Goal: Task Accomplishment & Management: Manage account settings

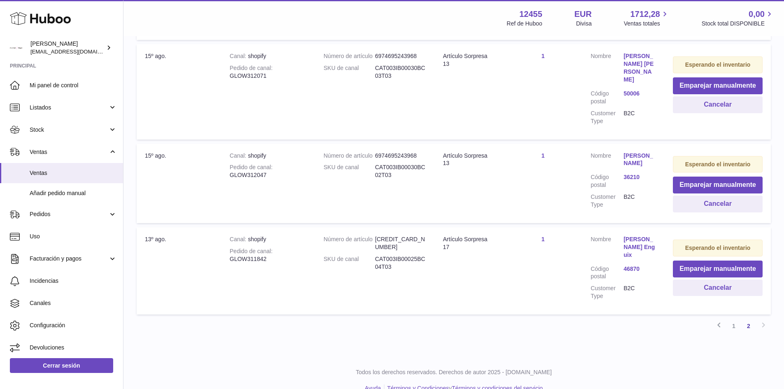
click at [249, 90] on td "Canal shopify Pedido de canal GLOW312071" at bounding box center [268, 91] width 94 height 95
drag, startPoint x: 224, startPoint y: 85, endPoint x: 274, endPoint y: 85, distance: 49.8
click at [274, 85] on td "Canal shopify Pedido de canal GLOW312071" at bounding box center [268, 91] width 94 height 95
copy div "GLOW312071"
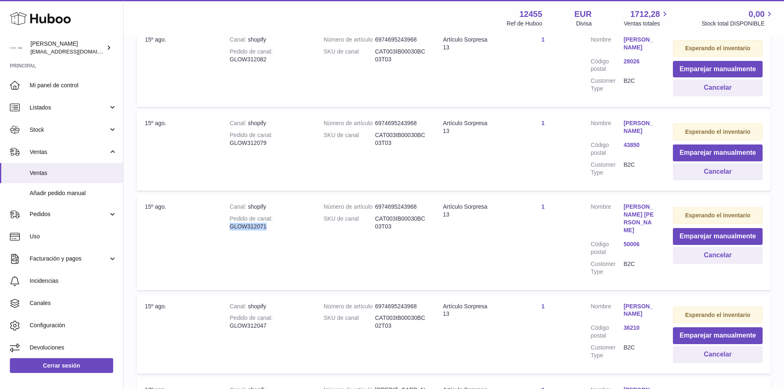
scroll to position [437, 0]
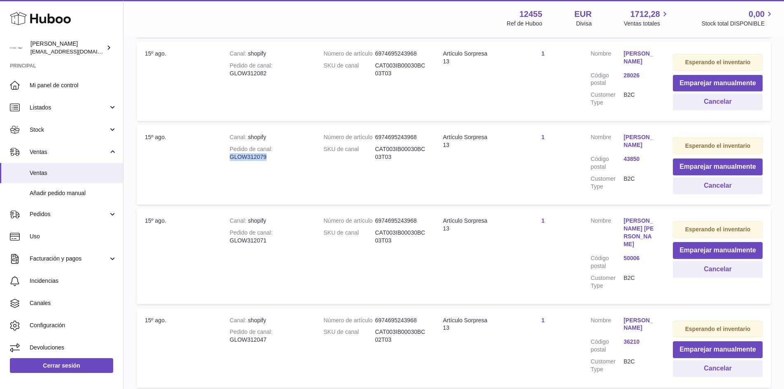
drag, startPoint x: 229, startPoint y: 165, endPoint x: 269, endPoint y: 165, distance: 39.9
click at [269, 165] on td "Canal shopify Pedido de canal GLOW312079" at bounding box center [268, 164] width 94 height 79
copy div "GLOW312079"
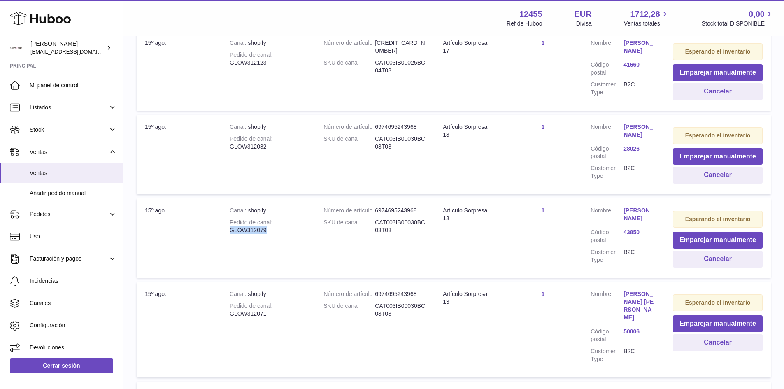
scroll to position [355, 0]
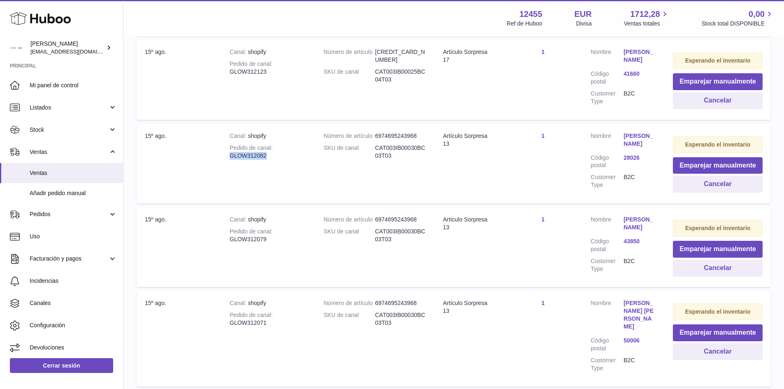
drag, startPoint x: 229, startPoint y: 163, endPoint x: 268, endPoint y: 163, distance: 38.3
click at [268, 163] on td "Canal shopify Pedido de canal GLOW312082" at bounding box center [268, 163] width 94 height 79
copy div "GLOW312082"
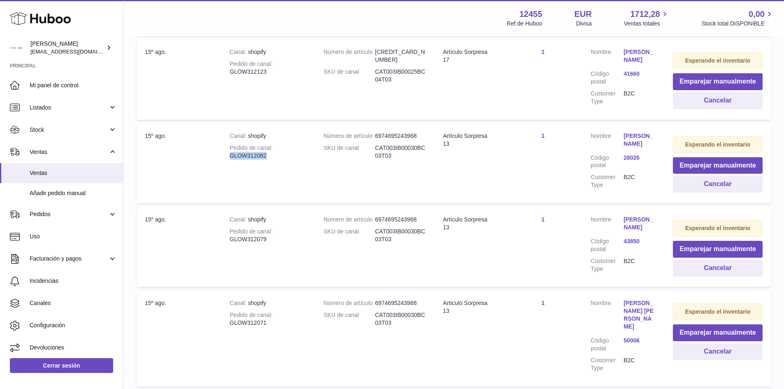
copy div "GLOW312082"
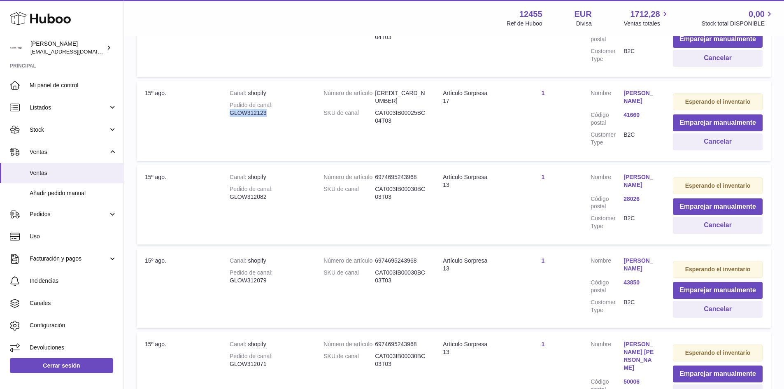
drag, startPoint x: 229, startPoint y: 113, endPoint x: 270, endPoint y: 112, distance: 40.3
click at [270, 112] on td "Canal shopify Pedido de canal GLOW312123" at bounding box center [268, 120] width 94 height 79
copy div "GLOW312123"
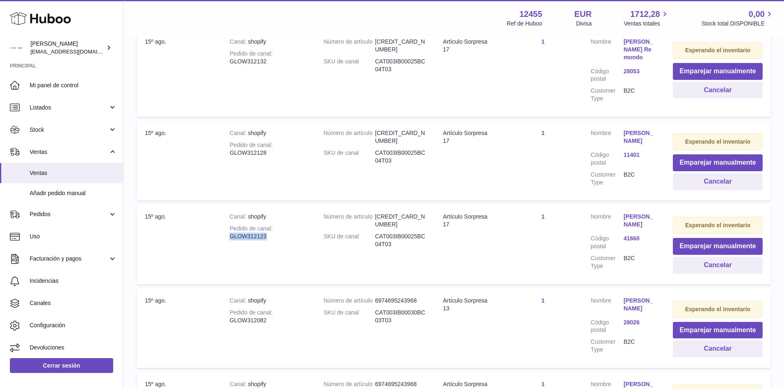
scroll to position [149, 0]
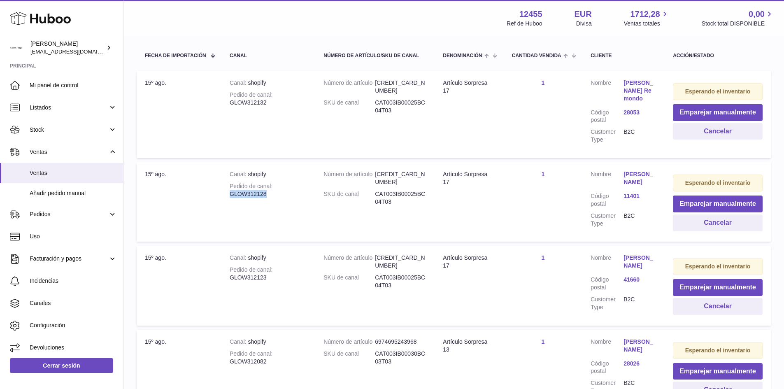
drag, startPoint x: 272, startPoint y: 197, endPoint x: 228, endPoint y: 194, distance: 44.1
click at [228, 194] on td "Canal shopify Pedido de canal GLOW312128" at bounding box center [268, 201] width 94 height 79
copy div "GLOW312128"
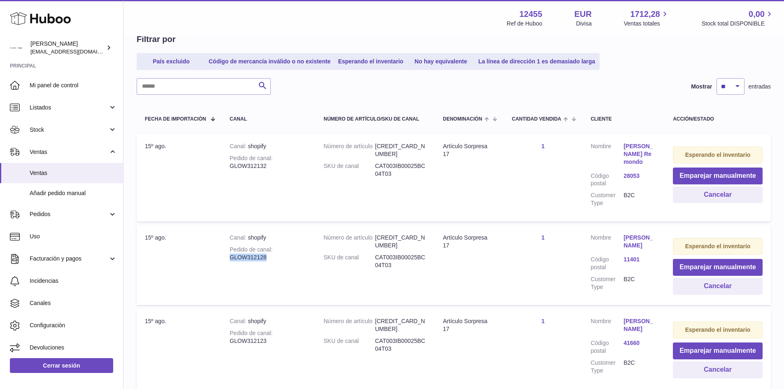
scroll to position [67, 0]
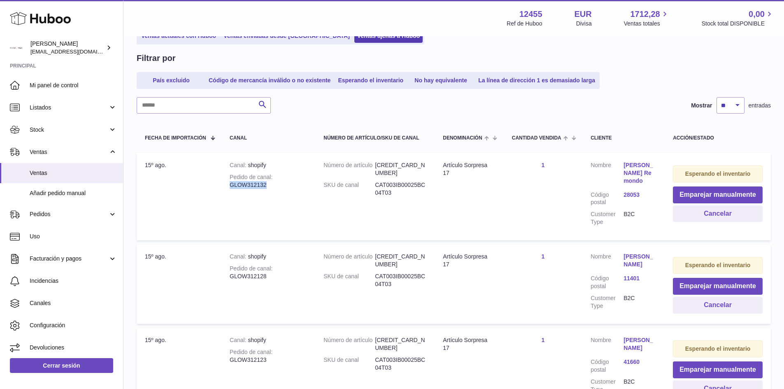
drag, startPoint x: 261, startPoint y: 186, endPoint x: 232, endPoint y: 184, distance: 28.9
click at [232, 184] on div "Pedido de canal GLOW312132" at bounding box center [268, 181] width 77 height 16
click at [256, 185] on div "Pedido de canal GLOW312132" at bounding box center [268, 181] width 77 height 16
click at [259, 185] on div "Pedido de canal GLOW312132" at bounding box center [268, 181] width 77 height 16
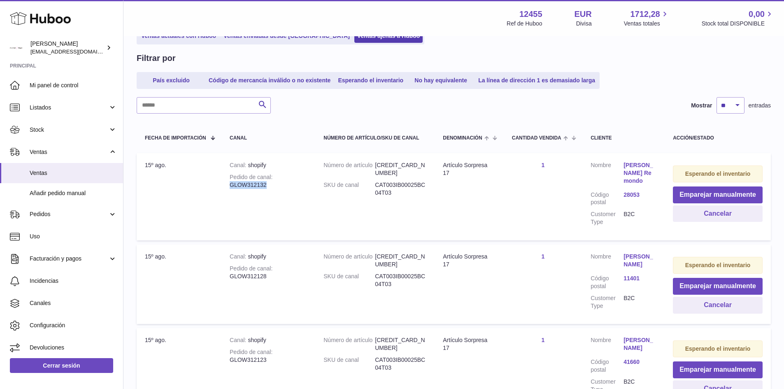
drag, startPoint x: 267, startPoint y: 186, endPoint x: 231, endPoint y: 187, distance: 36.2
click at [231, 187] on div "Pedido de canal GLOW312132" at bounding box center [268, 181] width 77 height 16
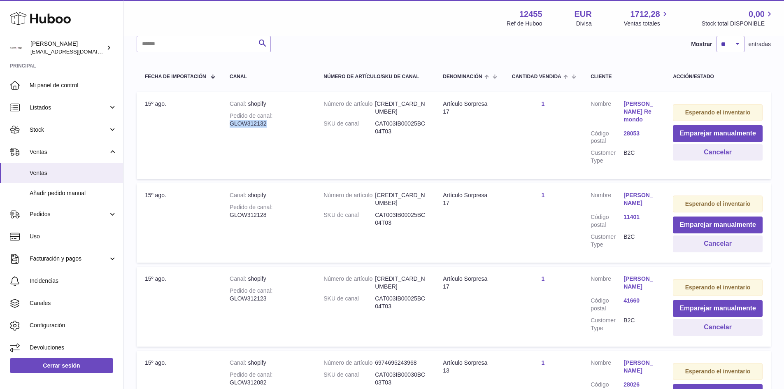
scroll to position [149, 0]
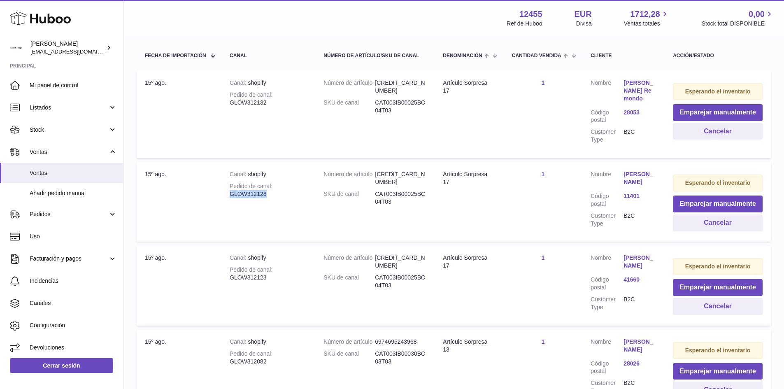
drag, startPoint x: 231, startPoint y: 195, endPoint x: 271, endPoint y: 197, distance: 40.0
click at [271, 197] on div "Pedido de canal GLOW312128" at bounding box center [268, 190] width 77 height 16
drag, startPoint x: 266, startPoint y: 279, endPoint x: 225, endPoint y: 278, distance: 41.2
click at [225, 278] on td "Canal shopify Pedido de canal GLOW312123" at bounding box center [268, 285] width 94 height 79
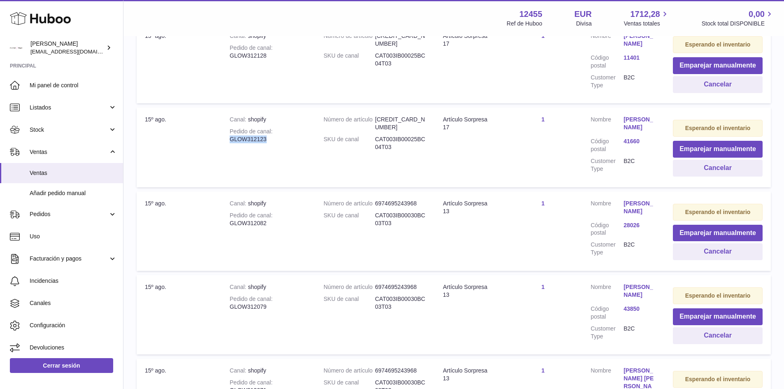
scroll to position [314, 0]
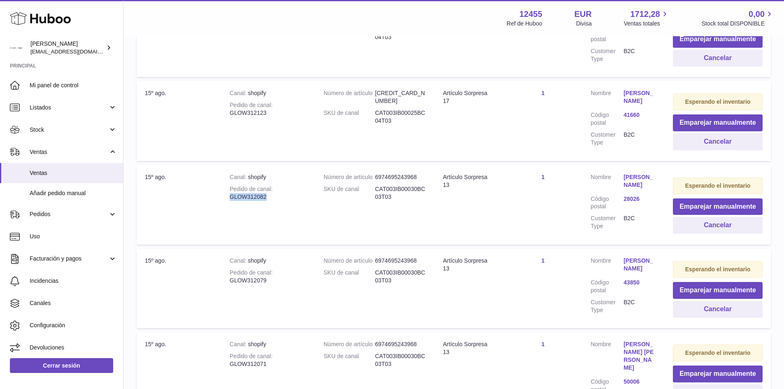
drag, startPoint x: 230, startPoint y: 205, endPoint x: 267, endPoint y: 205, distance: 37.0
click at [267, 201] on div "Pedido de canal GLOW312082" at bounding box center [268, 193] width 77 height 16
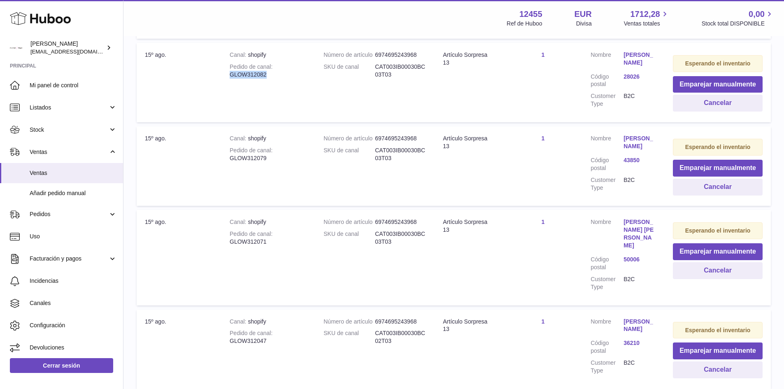
scroll to position [478, 0]
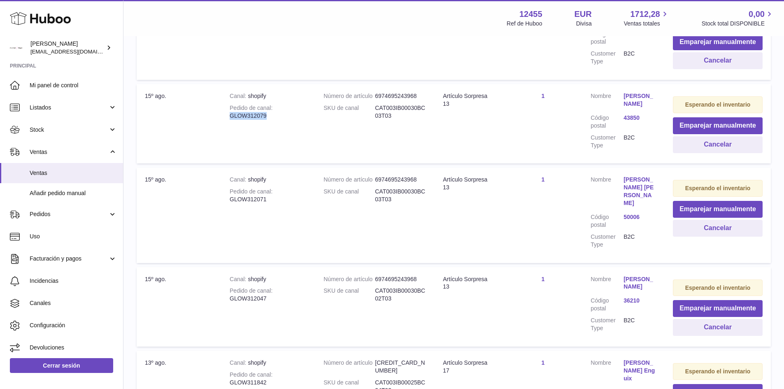
drag, startPoint x: 231, startPoint y: 124, endPoint x: 267, endPoint y: 125, distance: 35.8
click at [267, 120] on div "Pedido de canal GLOW312079" at bounding box center [268, 112] width 77 height 16
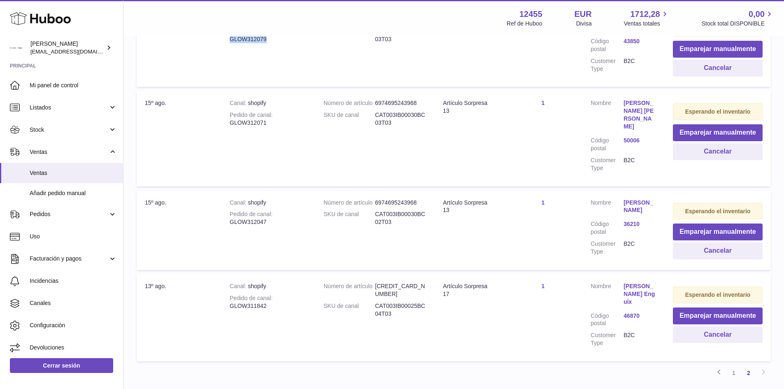
scroll to position [561, 0]
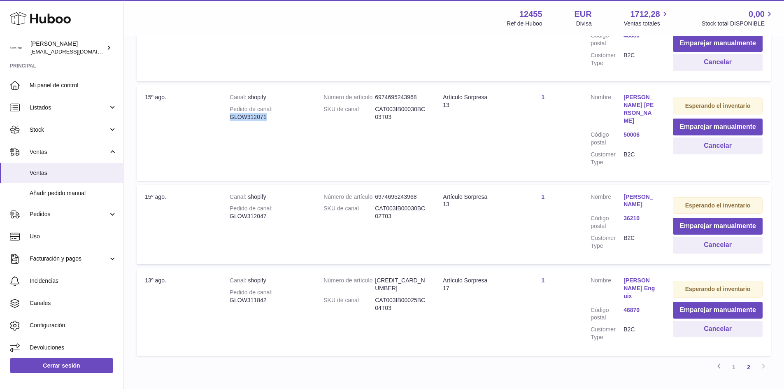
drag, startPoint x: 247, startPoint y: 124, endPoint x: 273, endPoint y: 126, distance: 25.6
click at [273, 121] on div "Pedido de canal GLOW312071" at bounding box center [268, 113] width 77 height 16
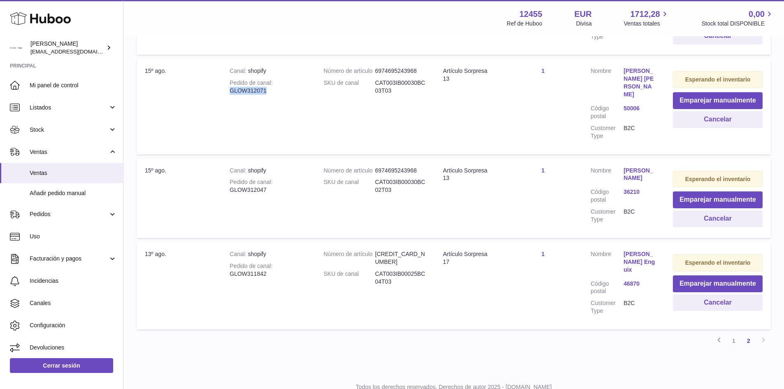
scroll to position [602, 0]
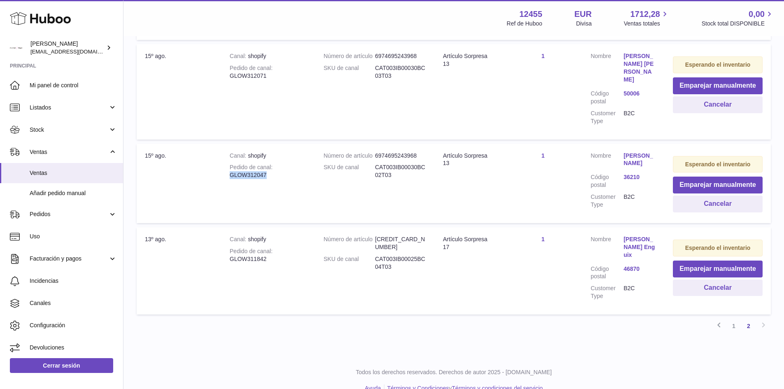
drag, startPoint x: 231, startPoint y: 166, endPoint x: 266, endPoint y: 165, distance: 34.6
click at [266, 165] on div "Pedido de canal GLOW312047" at bounding box center [268, 171] width 77 height 16
click at [734, 319] on link "1" at bounding box center [734, 326] width 15 height 15
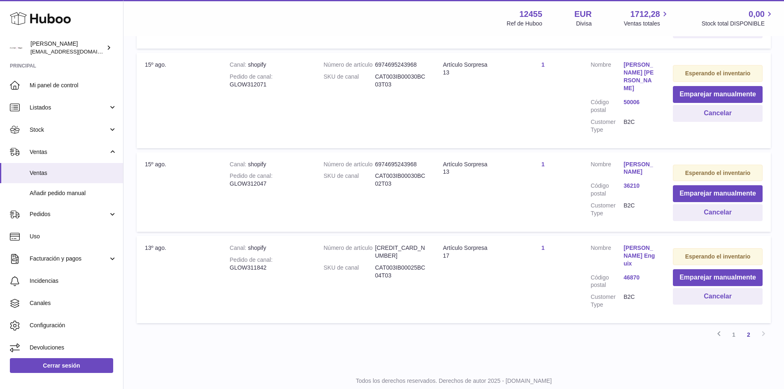
scroll to position [602, 0]
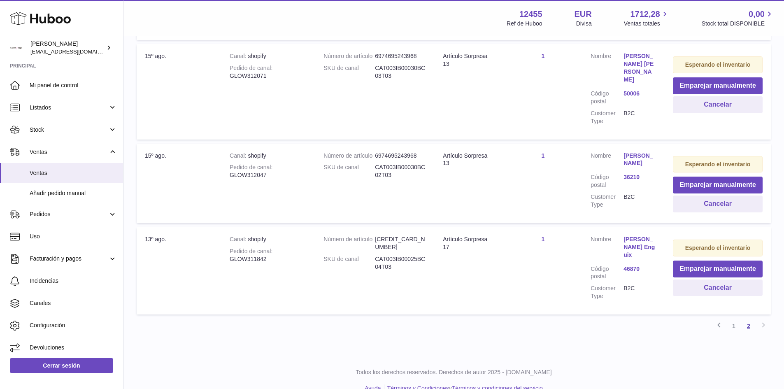
click at [748, 319] on link "2" at bounding box center [748, 326] width 15 height 15
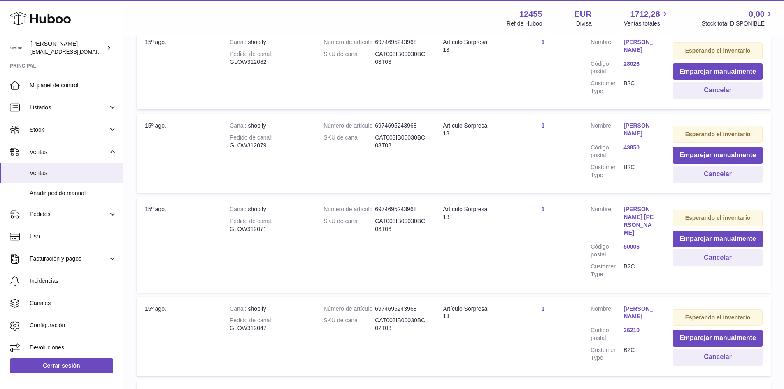
scroll to position [602, 0]
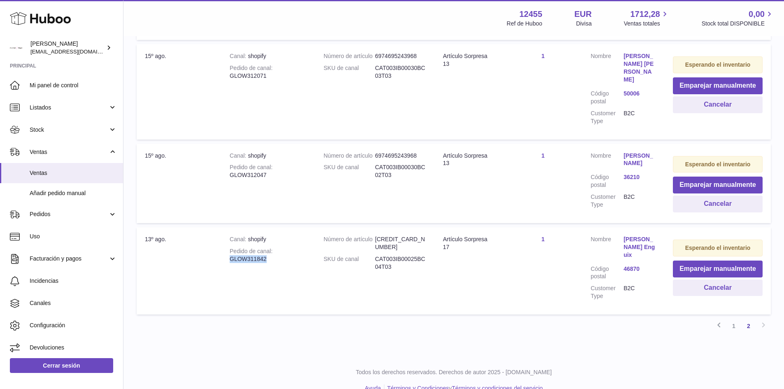
drag, startPoint x: 278, startPoint y: 254, endPoint x: 224, endPoint y: 254, distance: 54.7
click at [224, 254] on td "Canal shopify Pedido de canal GLOW311842" at bounding box center [268, 270] width 94 height 87
click at [274, 263] on td "Canal shopify Pedido de canal GLOW311842" at bounding box center [268, 270] width 94 height 87
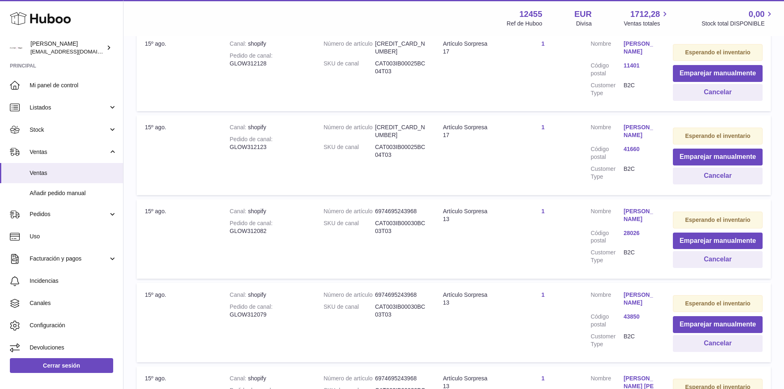
scroll to position [273, 0]
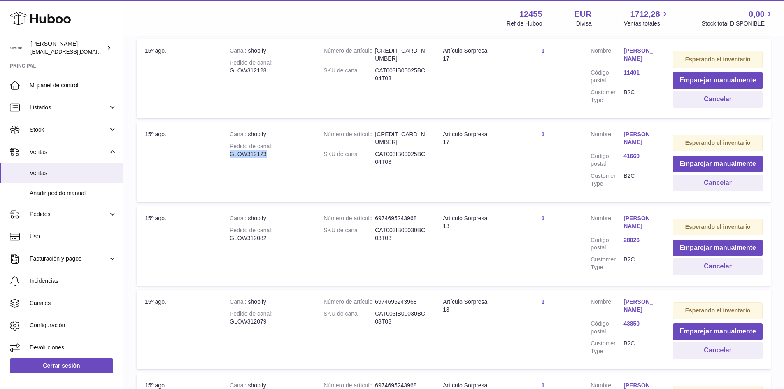
drag, startPoint x: 227, startPoint y: 154, endPoint x: 303, endPoint y: 154, distance: 75.7
click at [303, 154] on td "Canal shopify Pedido de canal GLOW312123" at bounding box center [268, 161] width 94 height 79
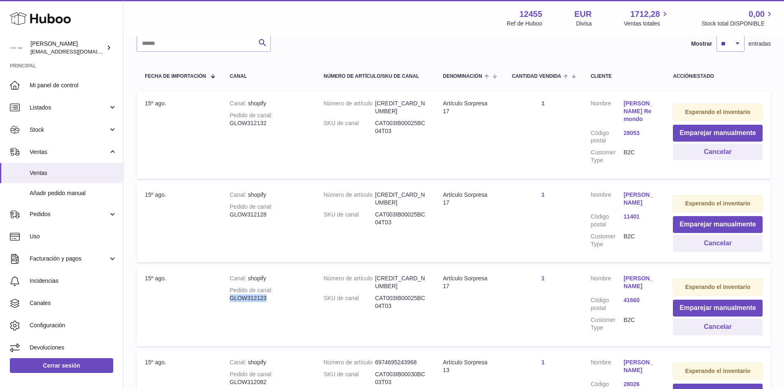
scroll to position [108, 0]
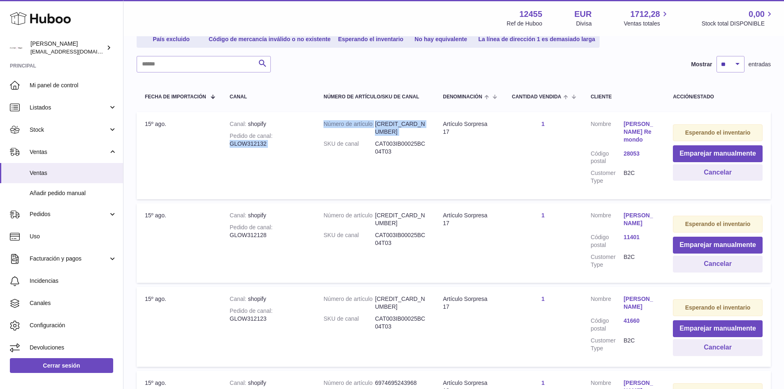
drag, startPoint x: 232, startPoint y: 144, endPoint x: 321, endPoint y: 144, distance: 88.9
click at [321, 144] on tr "Fecha de importación 15º ago. Canal shopify Pedido de canal GLOW312132 Número d…" at bounding box center [454, 155] width 634 height 87
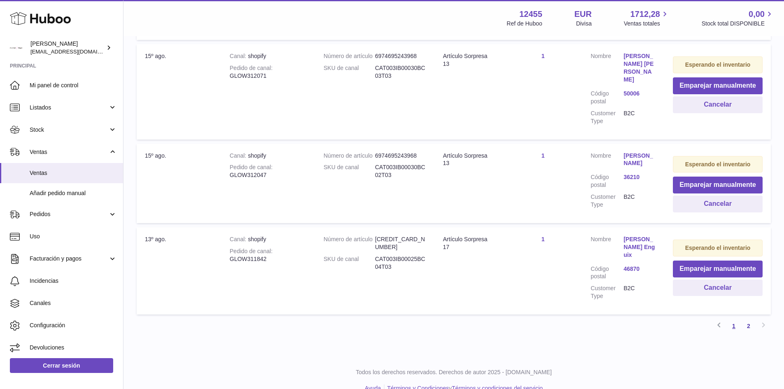
click at [736, 319] on link "1" at bounding box center [734, 326] width 15 height 15
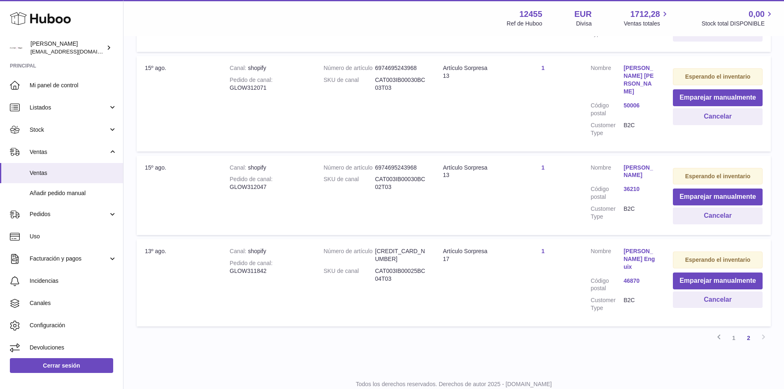
scroll to position [602, 0]
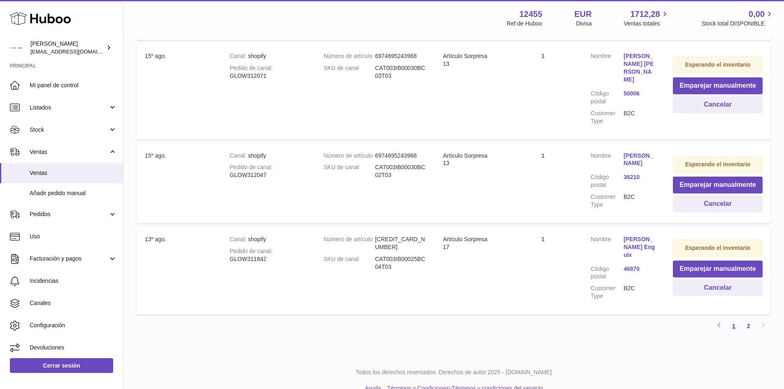
click at [735, 319] on link "1" at bounding box center [734, 326] width 15 height 15
drag, startPoint x: 746, startPoint y: 393, endPoint x: 743, endPoint y: 401, distance: 8.6
click at [734, 368] on p "Todos los derechos reservados. Derechos de autor 2025 - [DOMAIN_NAME]" at bounding box center [454, 372] width 648 height 8
click at [749, 319] on link "2" at bounding box center [748, 326] width 15 height 15
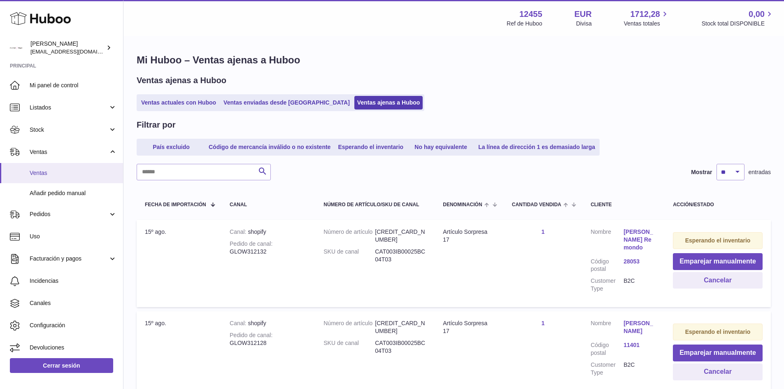
click at [53, 175] on span "Ventas" at bounding box center [73, 173] width 87 height 8
click at [354, 108] on link "Ventas ajenas a Huboo" at bounding box center [388, 103] width 69 height 14
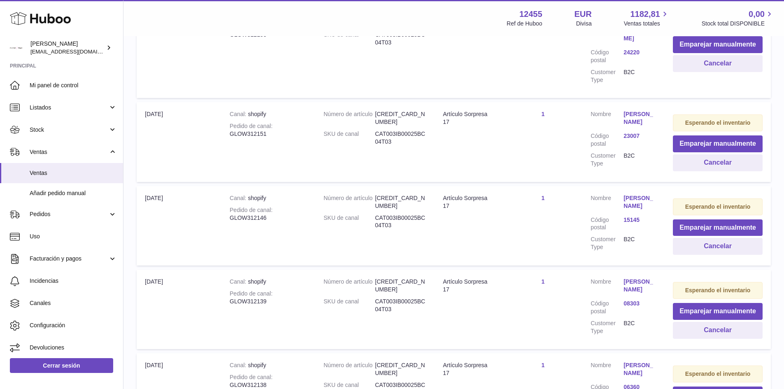
scroll to position [741, 0]
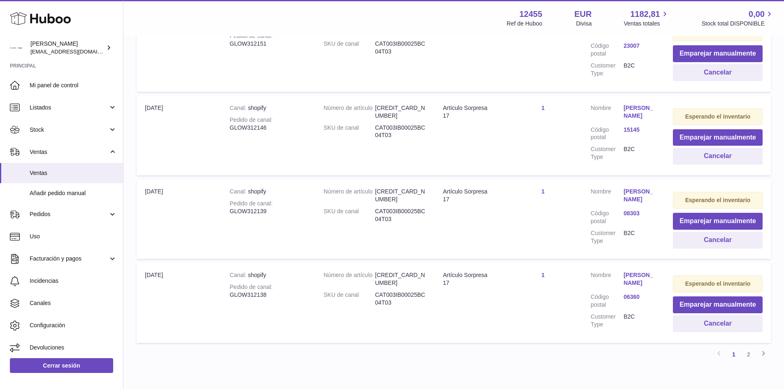
click at [250, 299] on div "Pedido de canal GLOW312138" at bounding box center [268, 291] width 77 height 16
click at [258, 299] on div "Pedido de canal GLOW312138" at bounding box center [268, 291] width 77 height 16
drag, startPoint x: 266, startPoint y: 303, endPoint x: 231, endPoint y: 302, distance: 35.8
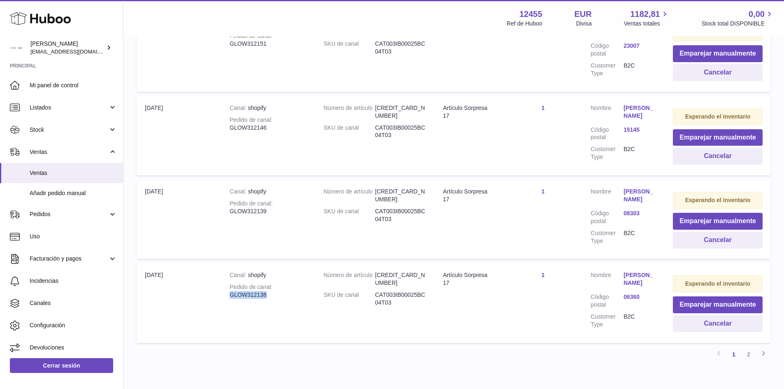
click at [231, 299] on div "Pedido de canal GLOW312138" at bounding box center [268, 291] width 77 height 16
drag, startPoint x: 268, startPoint y: 221, endPoint x: 231, endPoint y: 219, distance: 37.1
click at [231, 215] on div "Pedido de canal GLOW312139" at bounding box center [268, 208] width 77 height 16
copy div "GLOW312139"
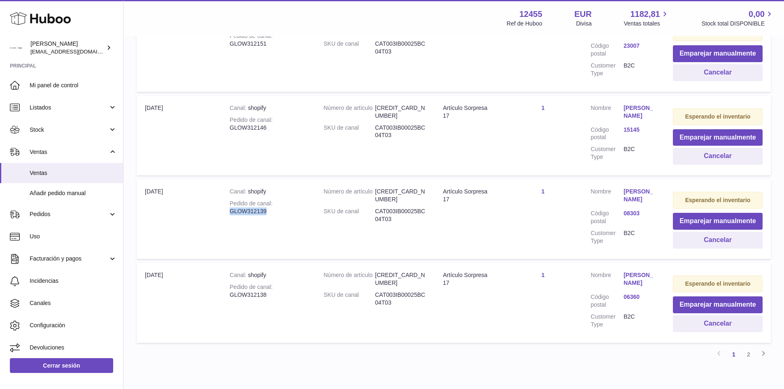
scroll to position [700, 0]
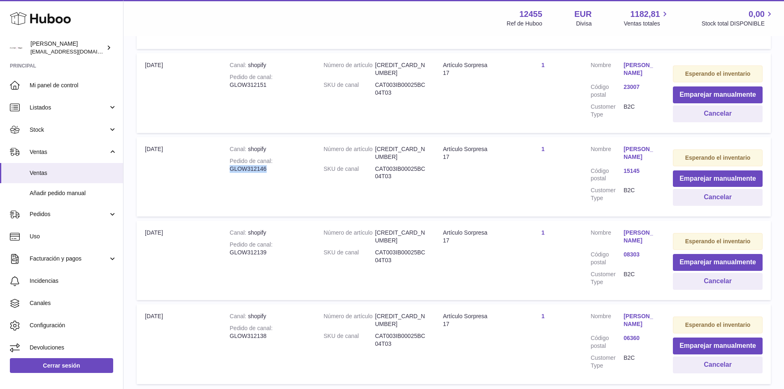
drag, startPoint x: 263, startPoint y: 176, endPoint x: 230, endPoint y: 177, distance: 32.9
click at [230, 173] on div "Pedido de canal GLOW312146" at bounding box center [268, 165] width 77 height 16
copy div "GLOW312146"
drag, startPoint x: 231, startPoint y: 84, endPoint x: 266, endPoint y: 86, distance: 35.0
click at [266, 86] on div "Pedido de canal GLOW312151" at bounding box center [268, 81] width 77 height 16
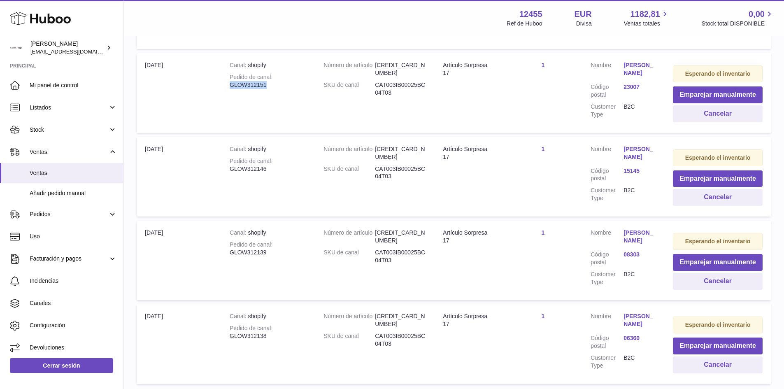
copy div "GLOW312151"
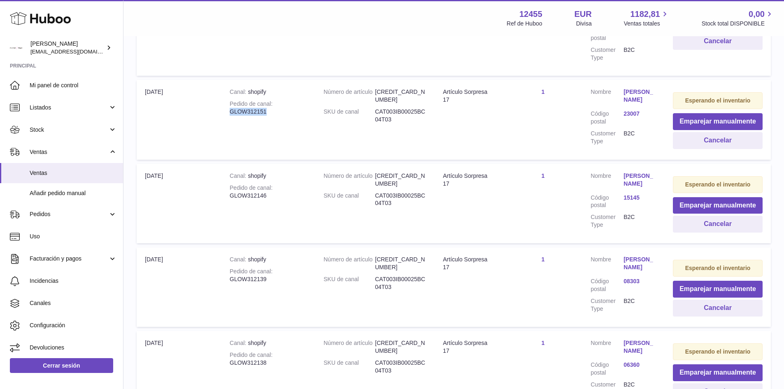
scroll to position [669, 0]
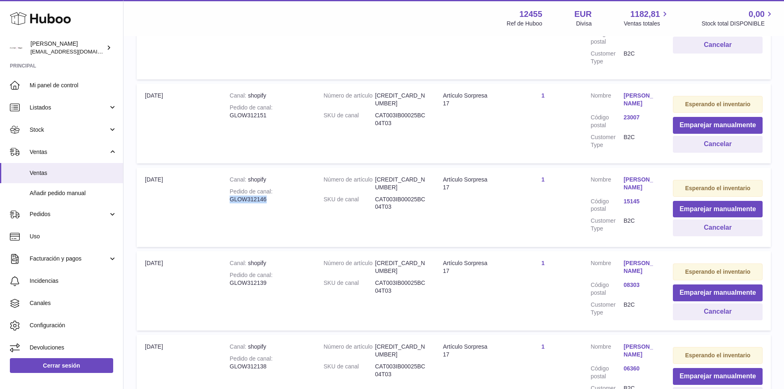
drag, startPoint x: 230, startPoint y: 207, endPoint x: 284, endPoint y: 207, distance: 54.3
click at [284, 203] on div "Pedido de canal GLOW312146" at bounding box center [268, 196] width 77 height 16
